Goal: Information Seeking & Learning: Learn about a topic

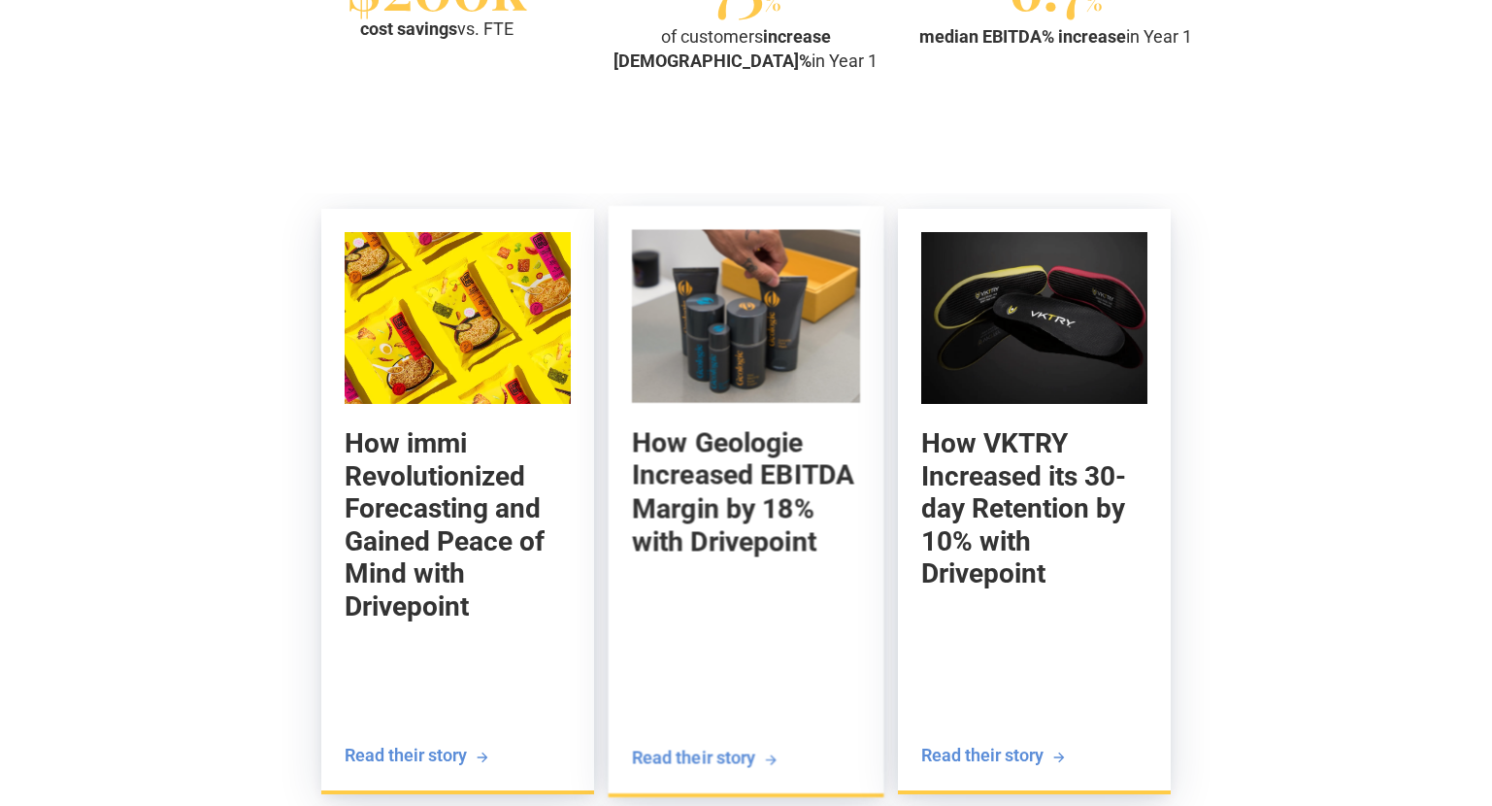
scroll to position [1872, 0]
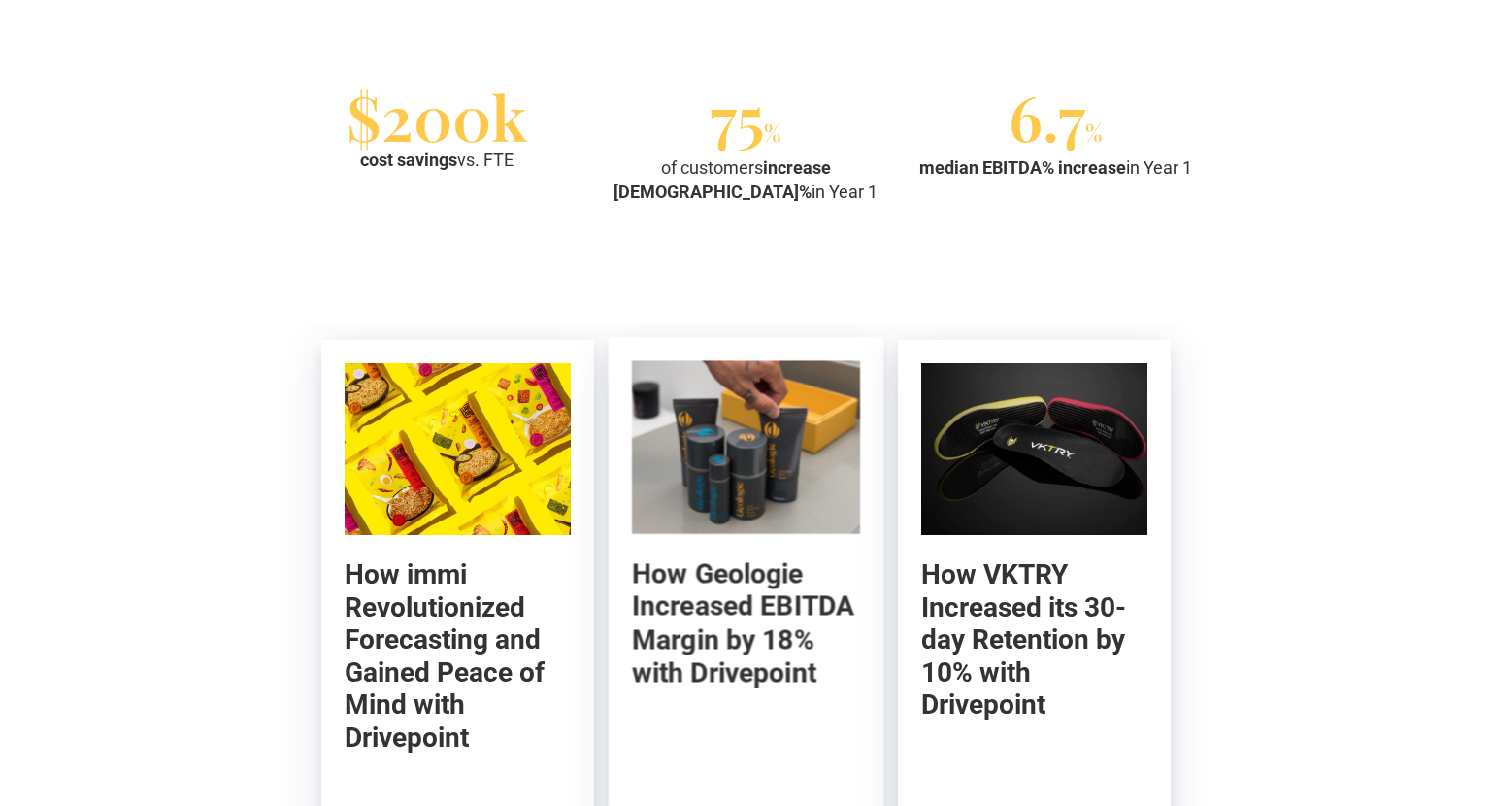
click at [745, 457] on img at bounding box center [746, 447] width 228 height 174
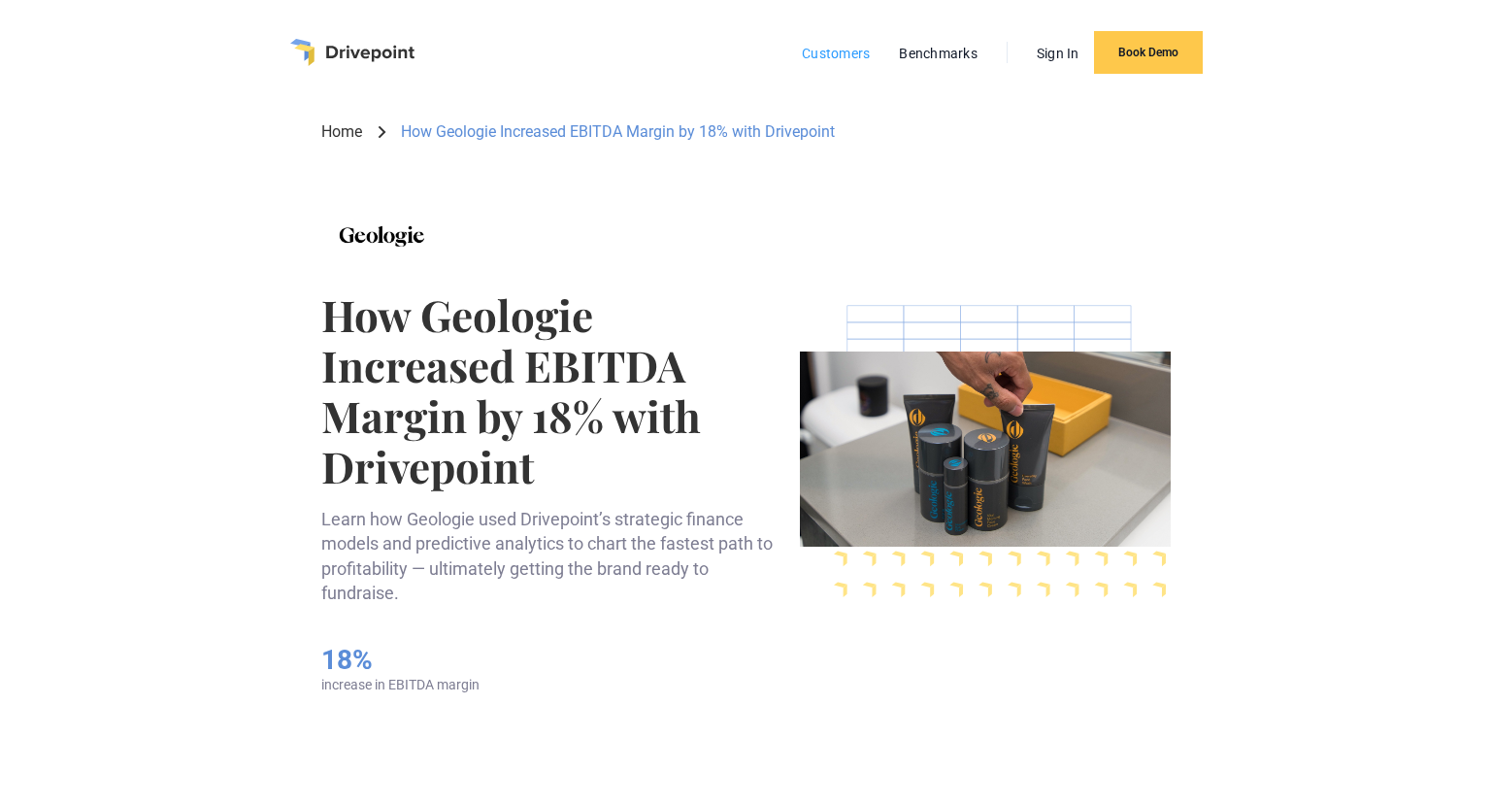
click at [835, 53] on link "Customers" at bounding box center [835, 53] width 87 height 25
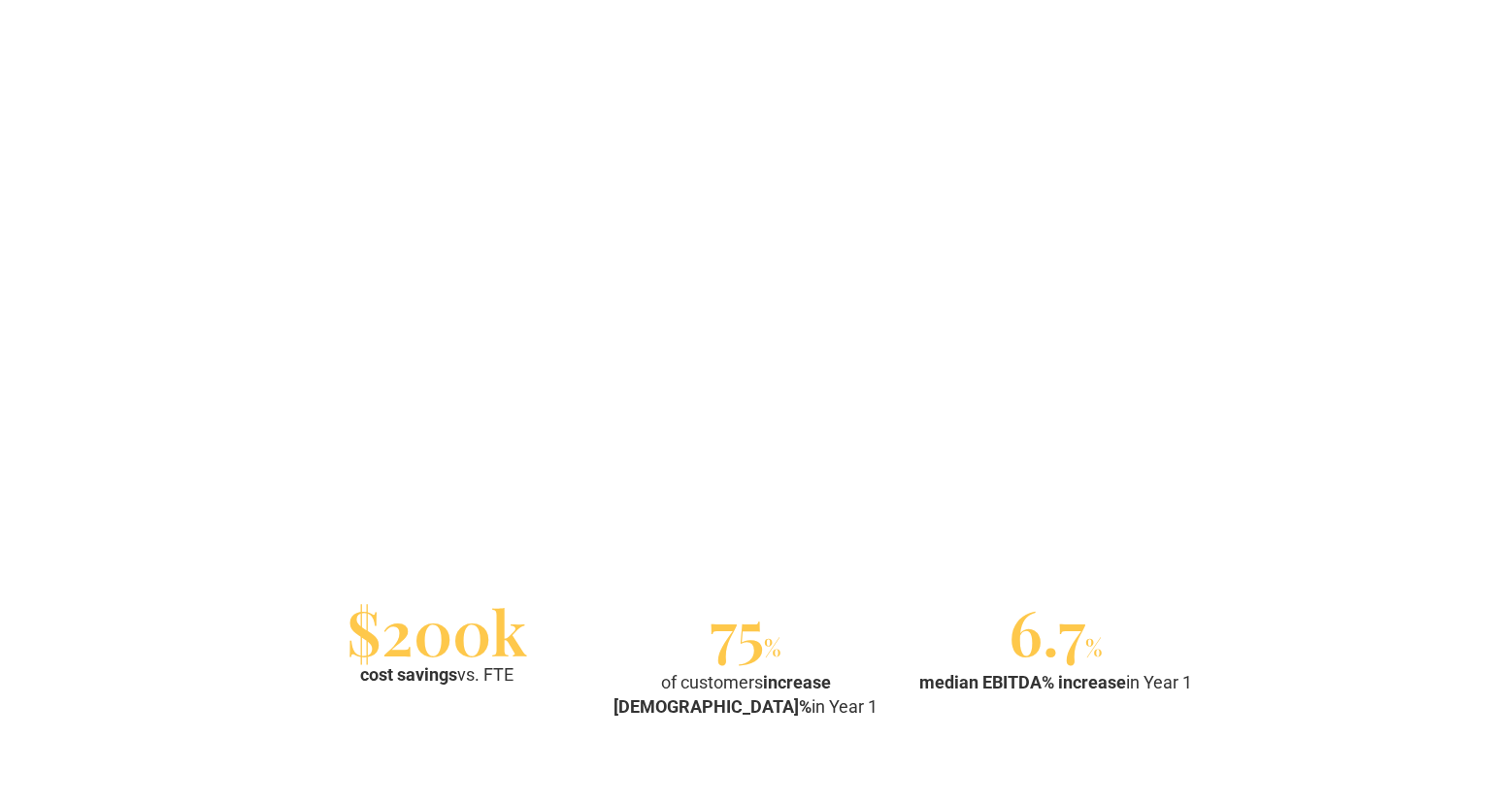
scroll to position [1593, 0]
